Goal: Check status: Check status

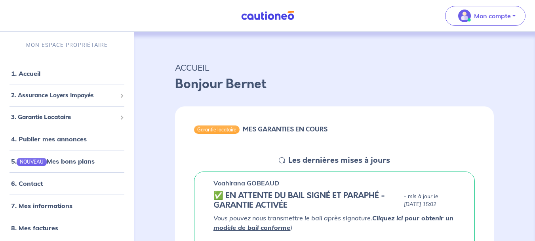
scroll to position [79, 0]
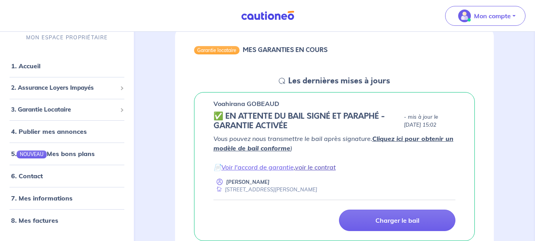
click at [317, 167] on link "voir le contrat" at bounding box center [315, 167] width 41 height 8
click at [332, 166] on link "voir le contrat" at bounding box center [315, 167] width 41 height 8
click at [250, 168] on link "Voir l'accord de garantie" at bounding box center [258, 167] width 73 height 8
click at [45, 112] on span "3. Garantie Locataire" at bounding box center [64, 109] width 106 height 9
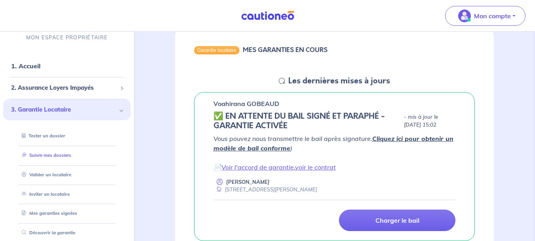
click at [39, 152] on link "Suivre mes dossiers" at bounding box center [45, 155] width 53 height 6
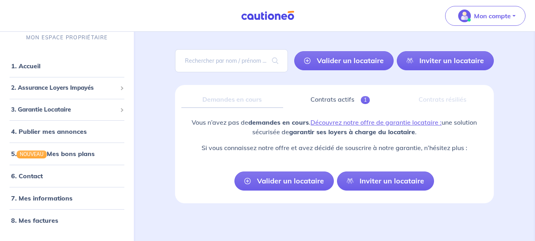
scroll to position [44, 0]
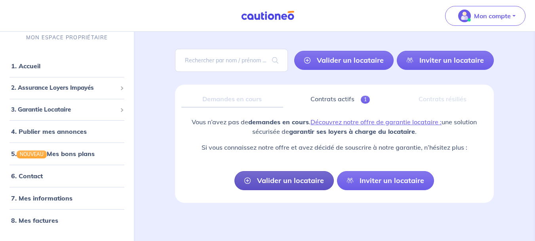
click at [289, 178] on link "Valider un locataire" at bounding box center [284, 180] width 99 height 19
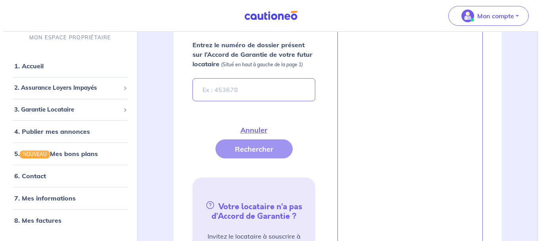
scroll to position [327, 0]
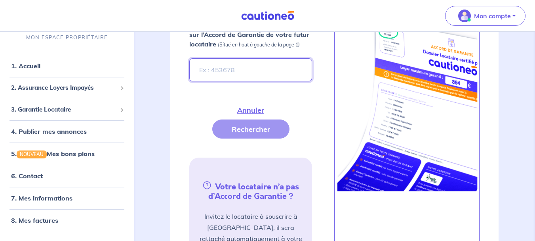
click at [221, 67] on input "Entrez le numéro de dossier présent sur l’Accord de Garantie de votre futur loc…" at bounding box center [250, 69] width 123 height 23
paste input "pCFSp9"
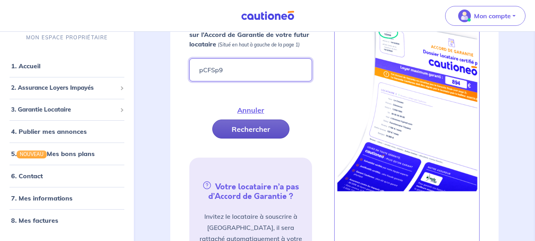
type input "pCFSp9"
click at [245, 130] on button "Rechercher" at bounding box center [250, 128] width 77 height 19
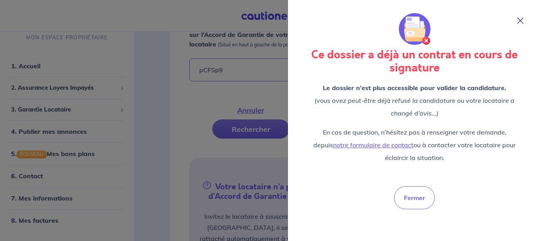
click at [521, 21] on icon at bounding box center [521, 20] width 6 height 6
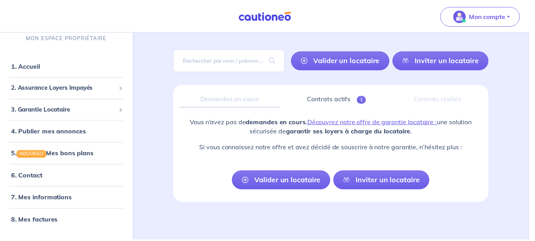
scroll to position [44, 0]
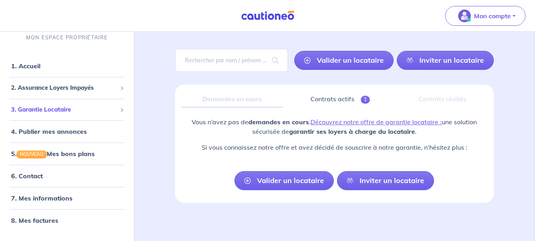
click at [48, 111] on span "3. Garantie Locataire" at bounding box center [64, 109] width 106 height 9
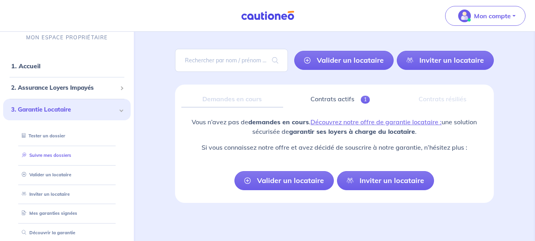
click at [46, 154] on link "Suivre mes dossiers" at bounding box center [45, 155] width 53 height 6
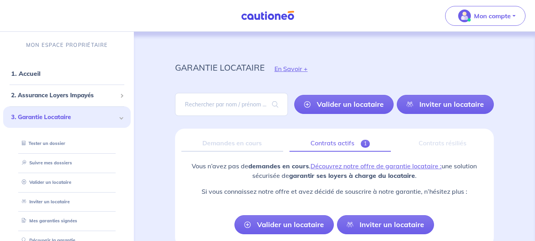
click at [328, 139] on link "Contrats actifs 1" at bounding box center [340, 143] width 101 height 17
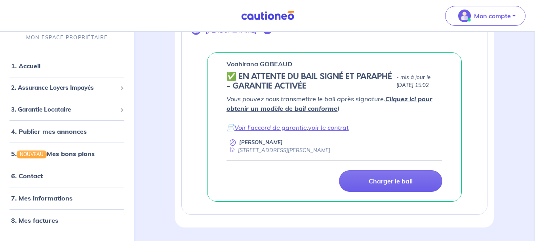
scroll to position [166, 0]
